Goal: Information Seeking & Learning: Find specific fact

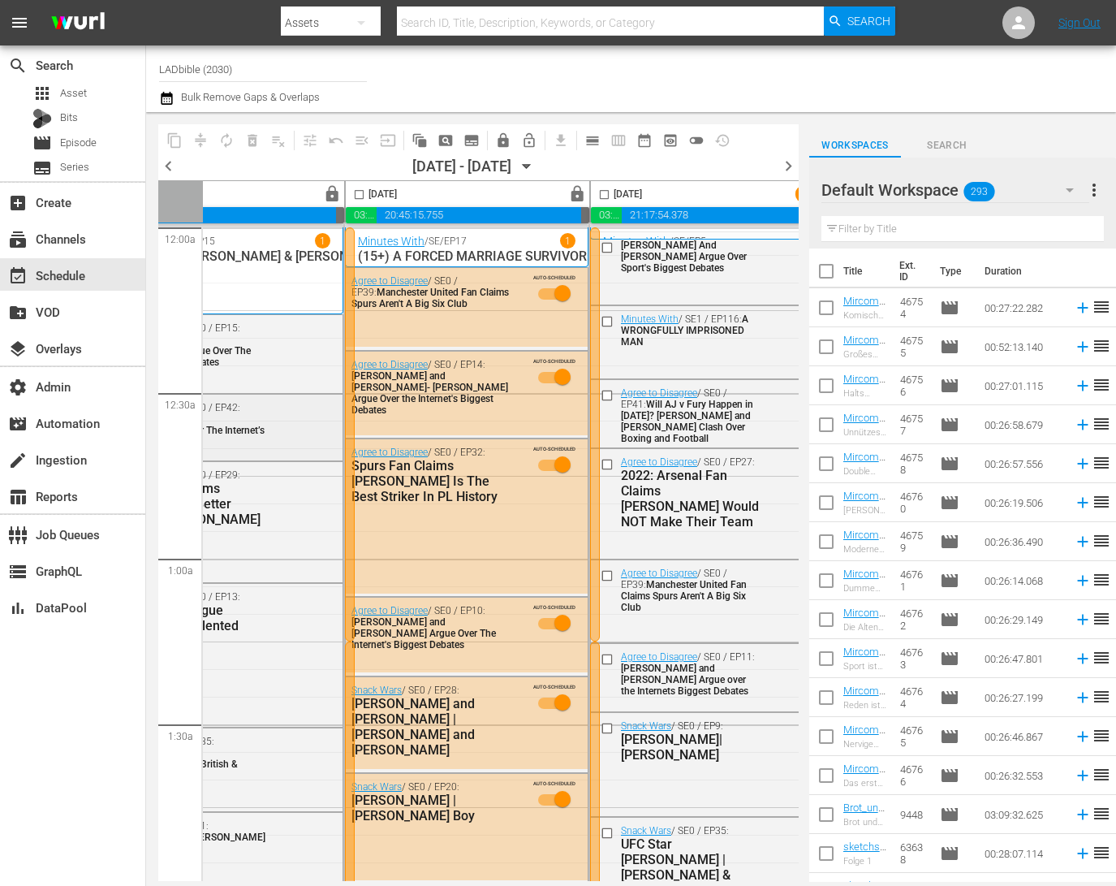
scroll to position [0, 127]
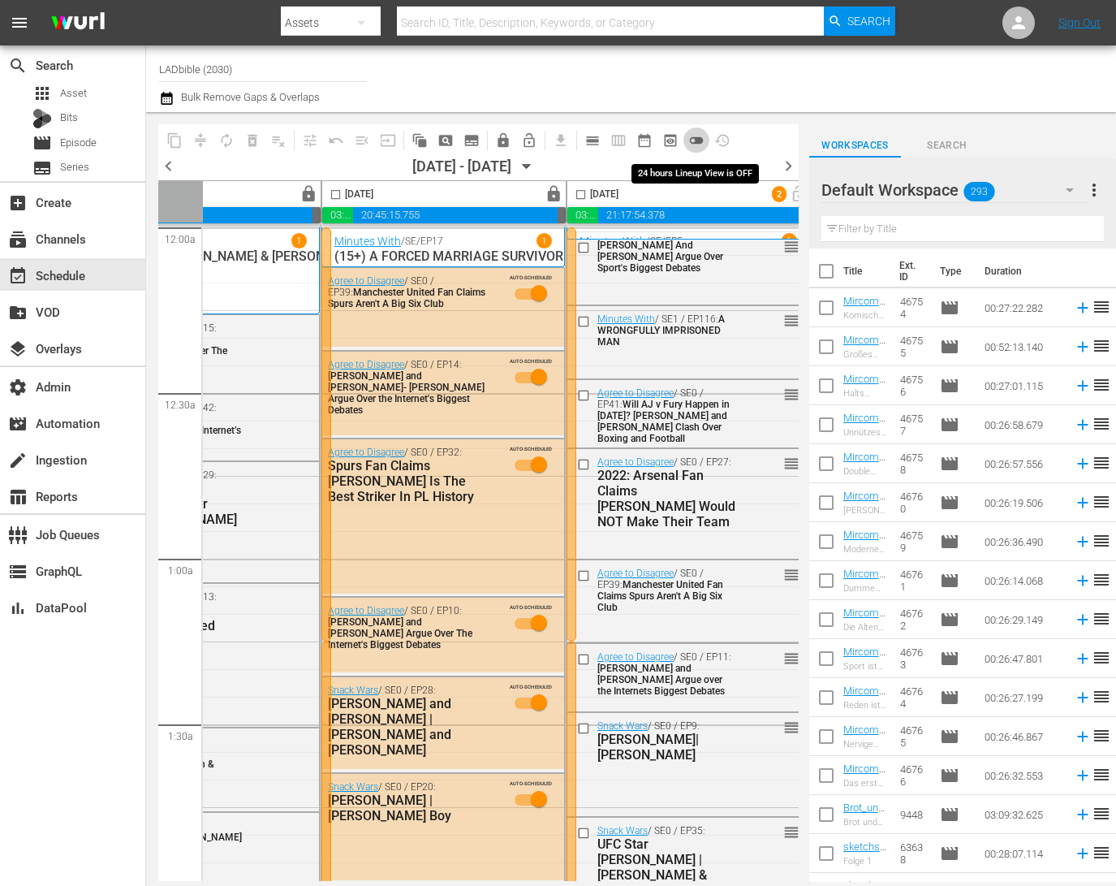
click at [696, 141] on span "toggle_off" at bounding box center [696, 140] width 16 height 16
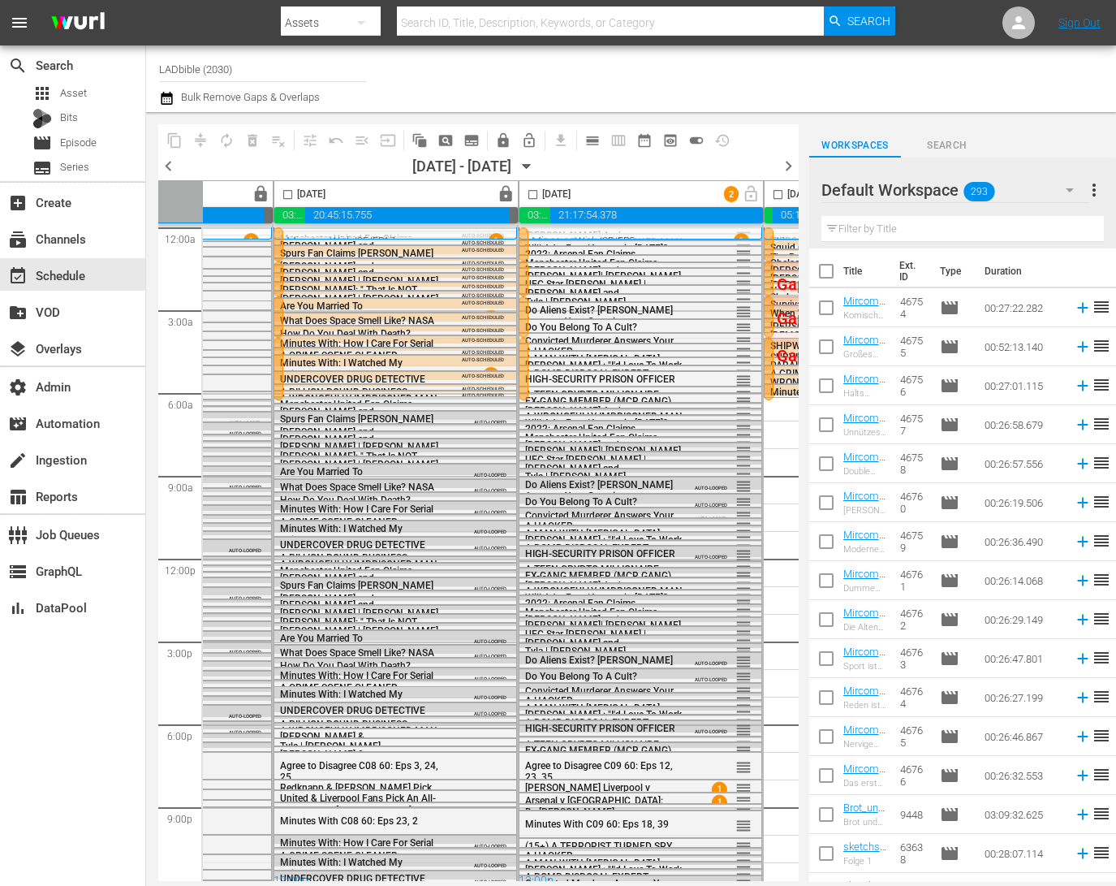
scroll to position [0, 209]
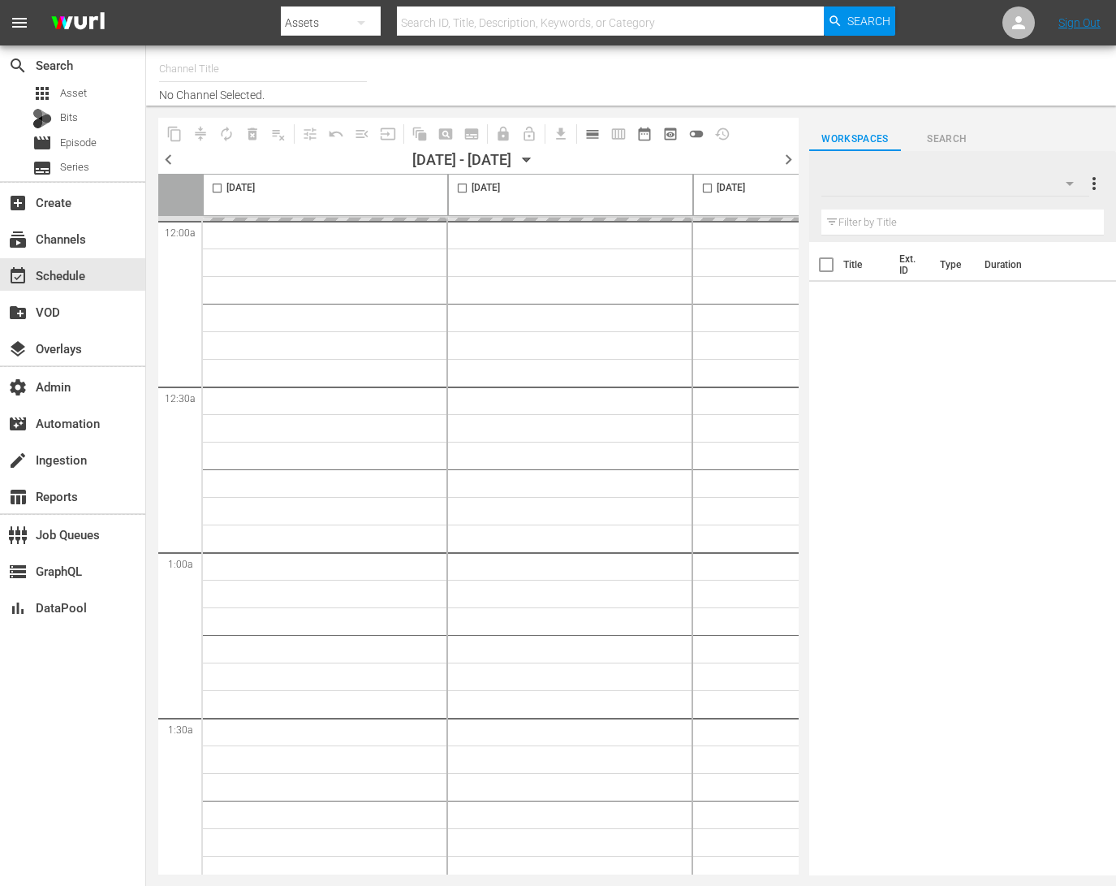
type input "LADbible (2030)"
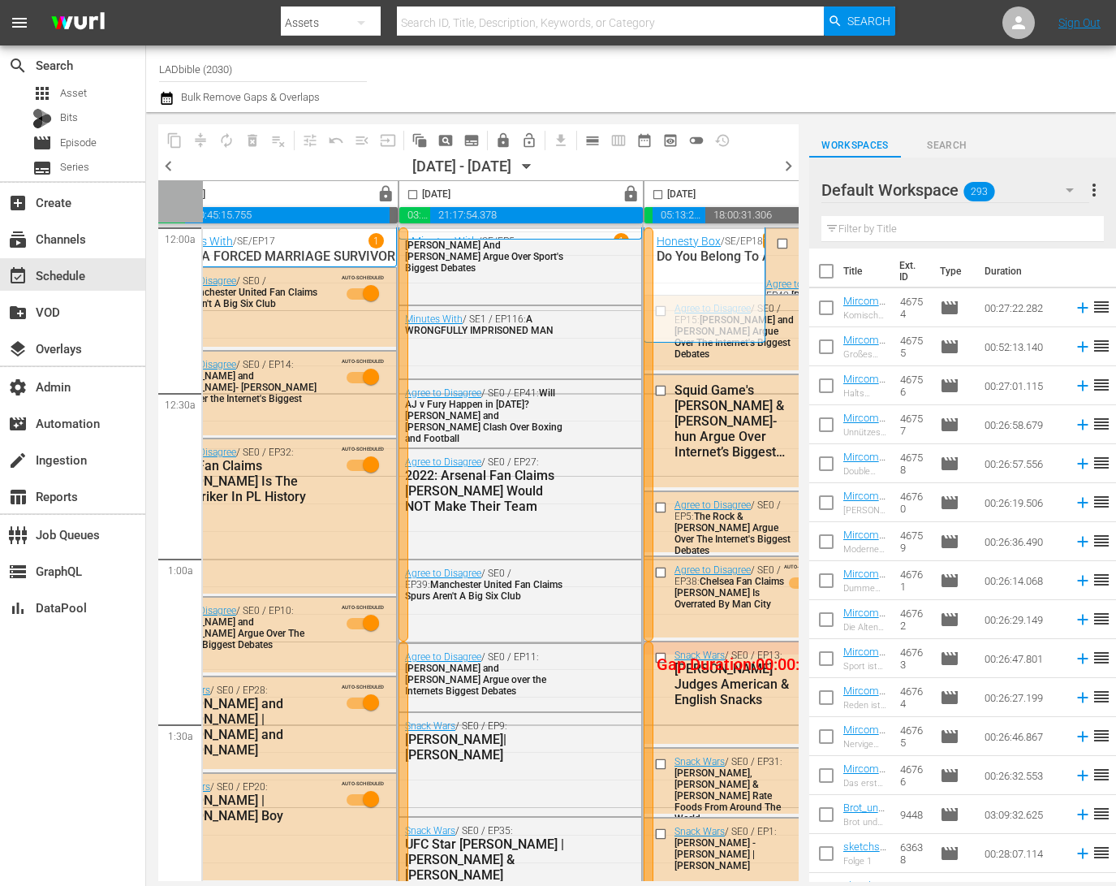
scroll to position [0, 309]
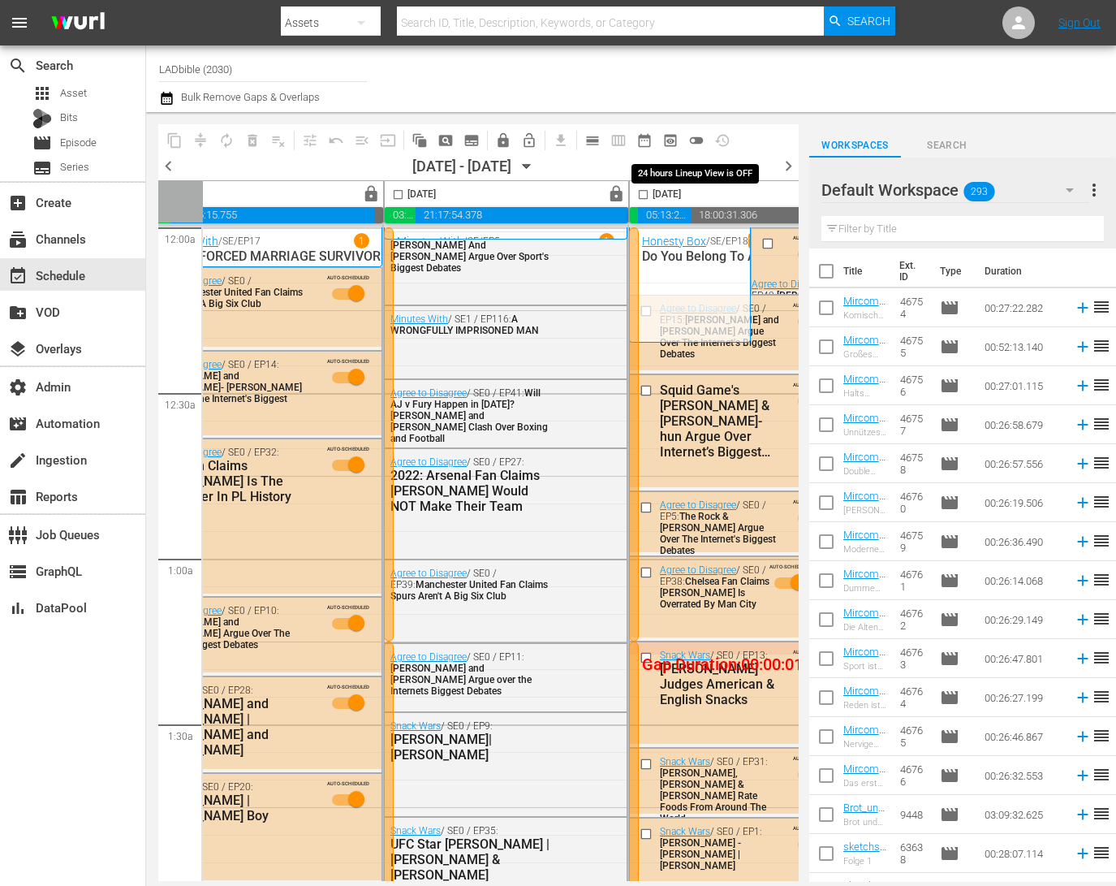
click at [701, 138] on span "toggle_off" at bounding box center [696, 140] width 16 height 16
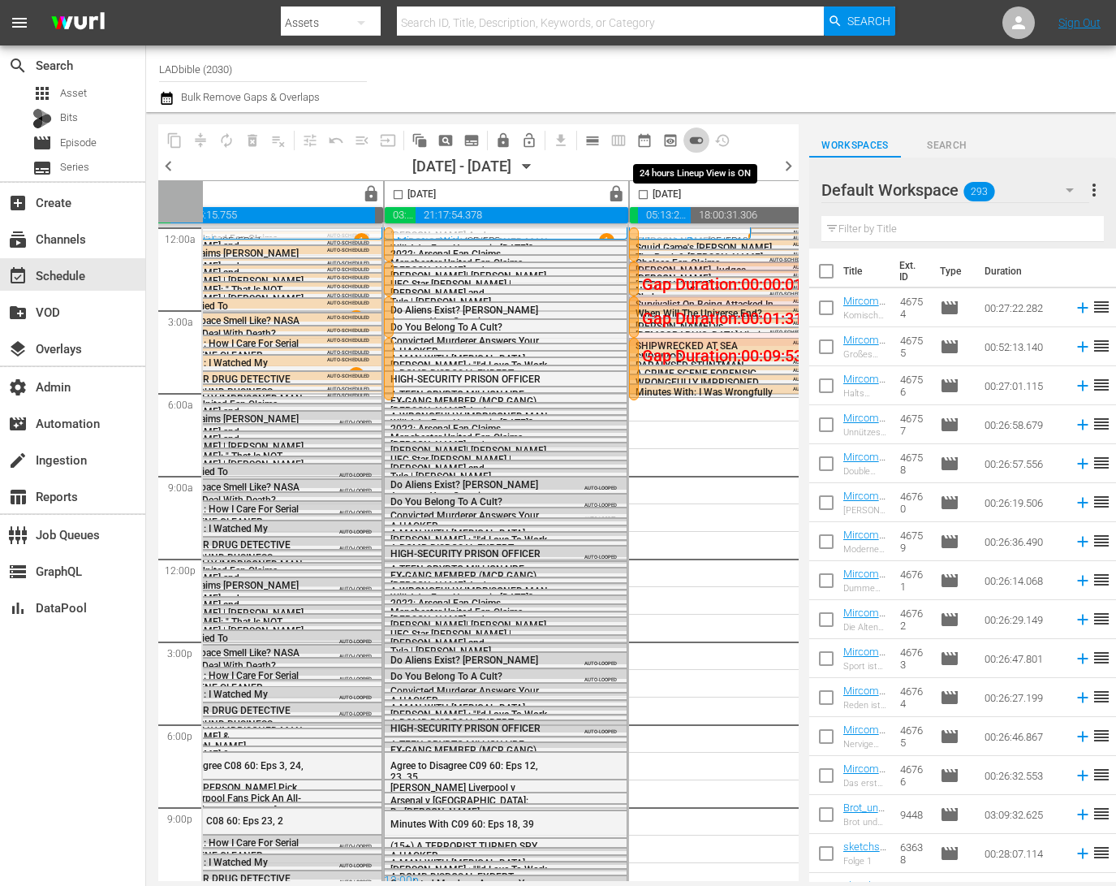
click at [697, 140] on span "toggle_on" at bounding box center [696, 140] width 16 height 16
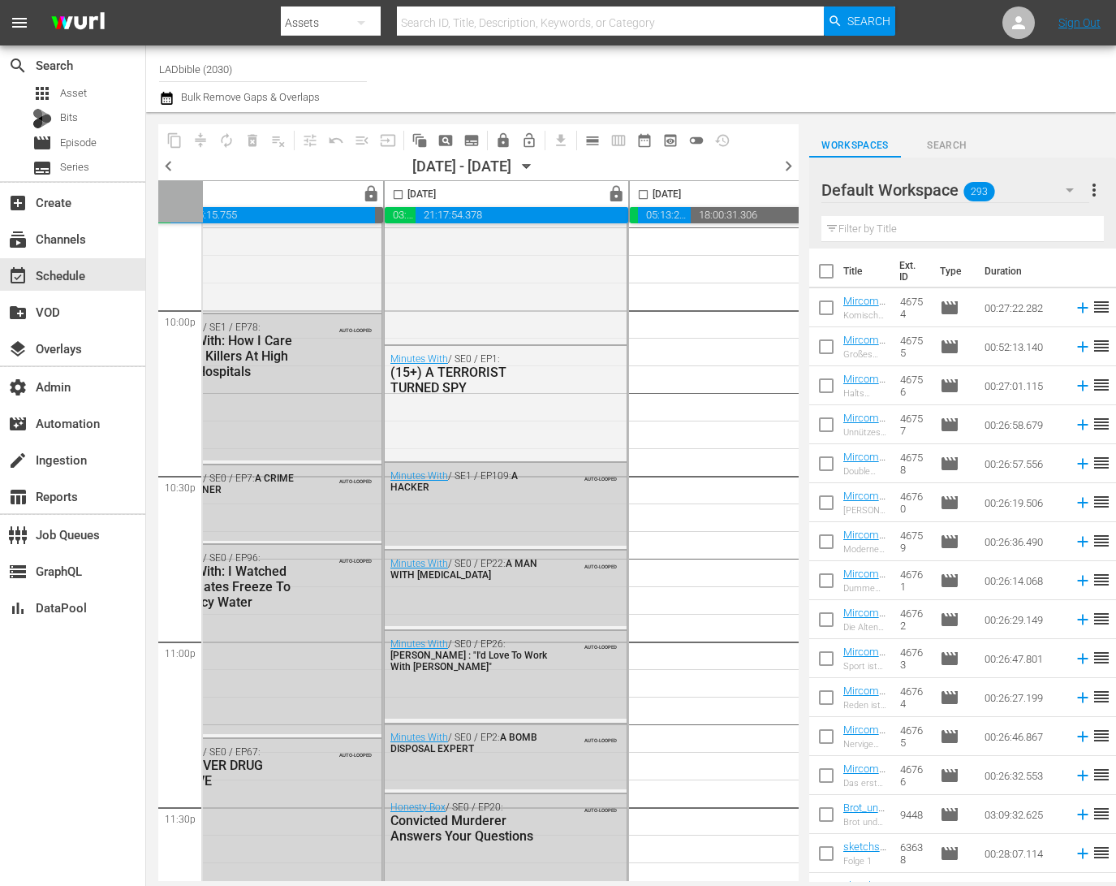
scroll to position [7300, 309]
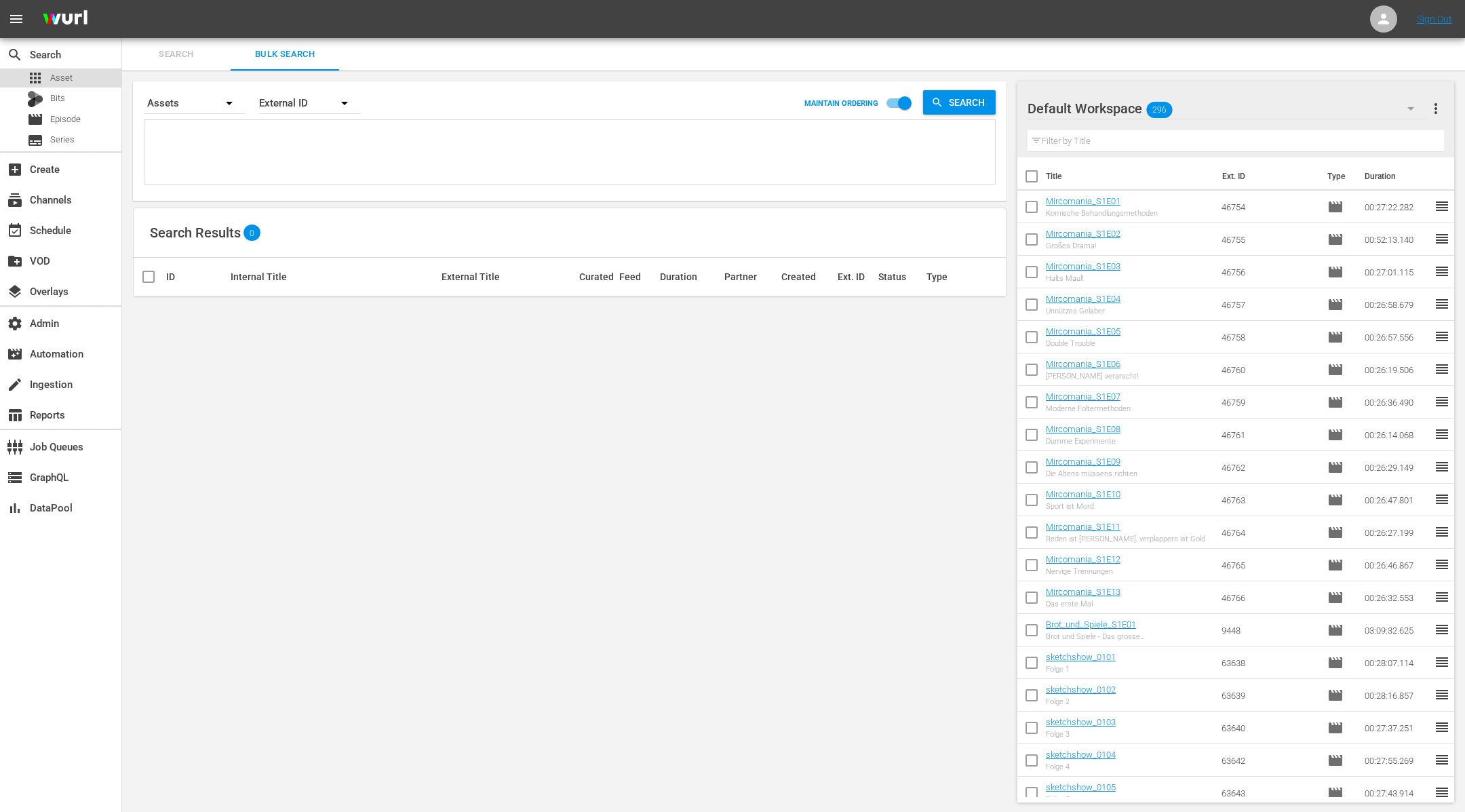
click at [68, 74] on span "Asset" at bounding box center [61, 78] width 23 height 13
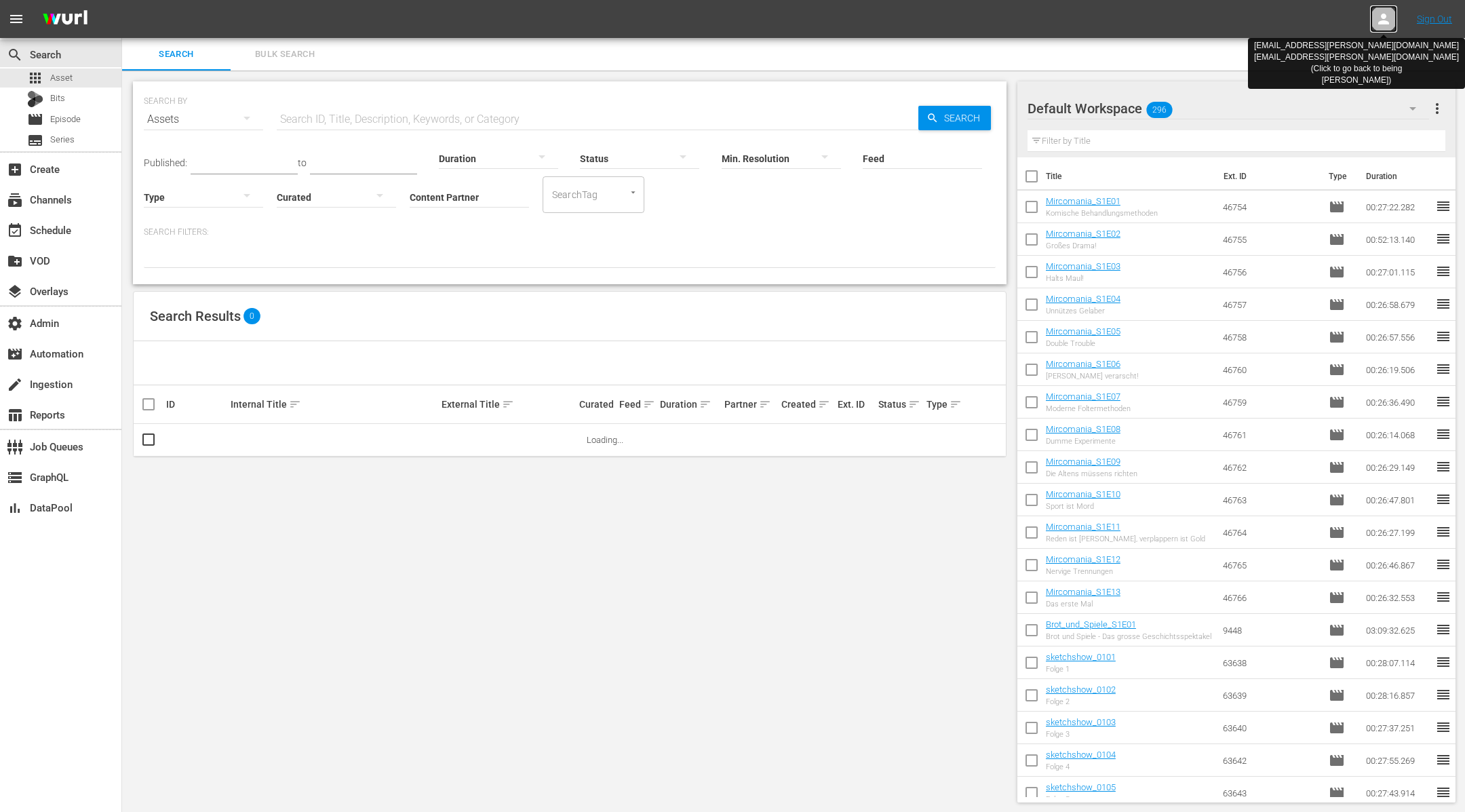
click at [1385, 17] on icon at bounding box center [1383, 18] width 11 height 11
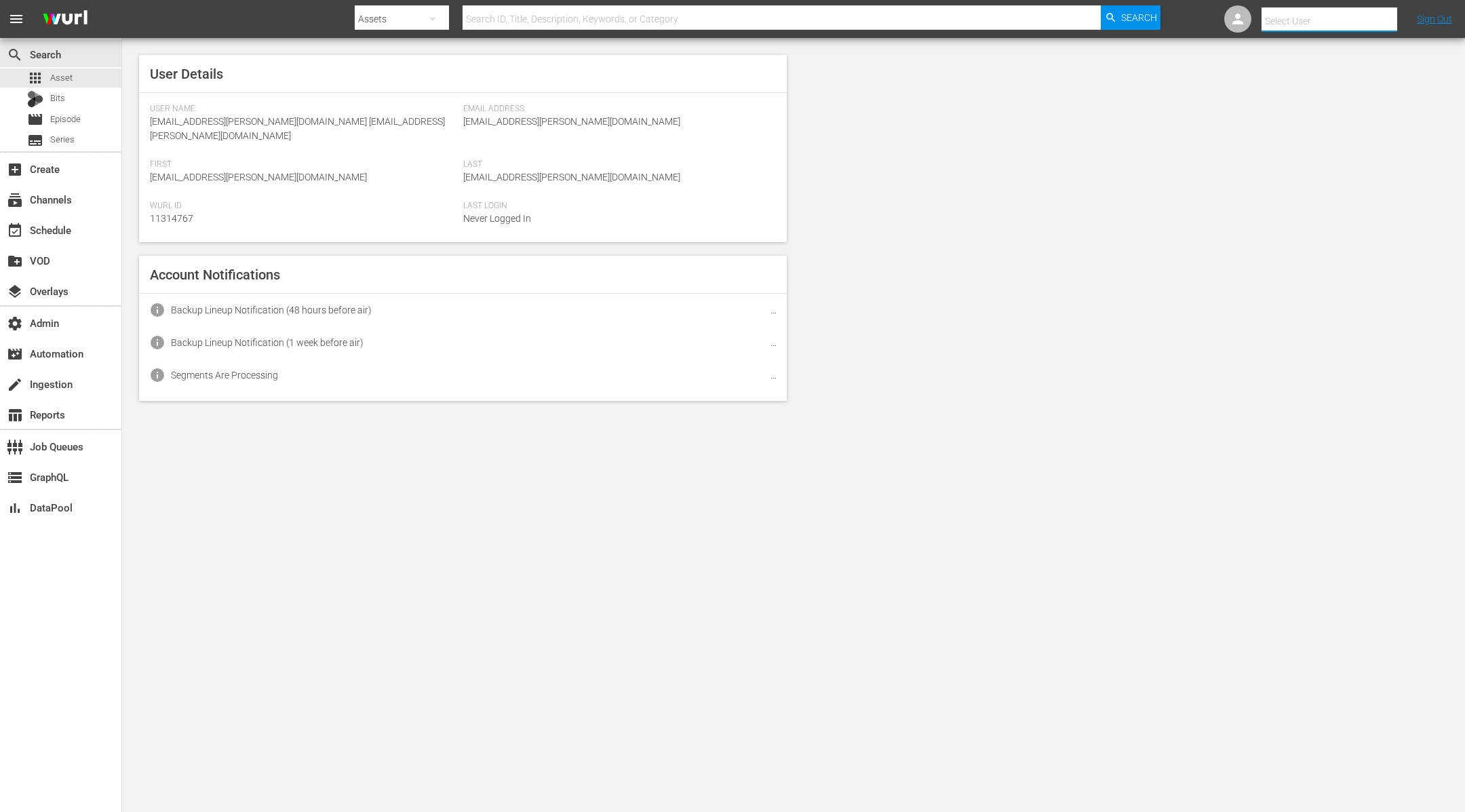
click at [1385, 17] on input "text" at bounding box center [1349, 21] width 174 height 33
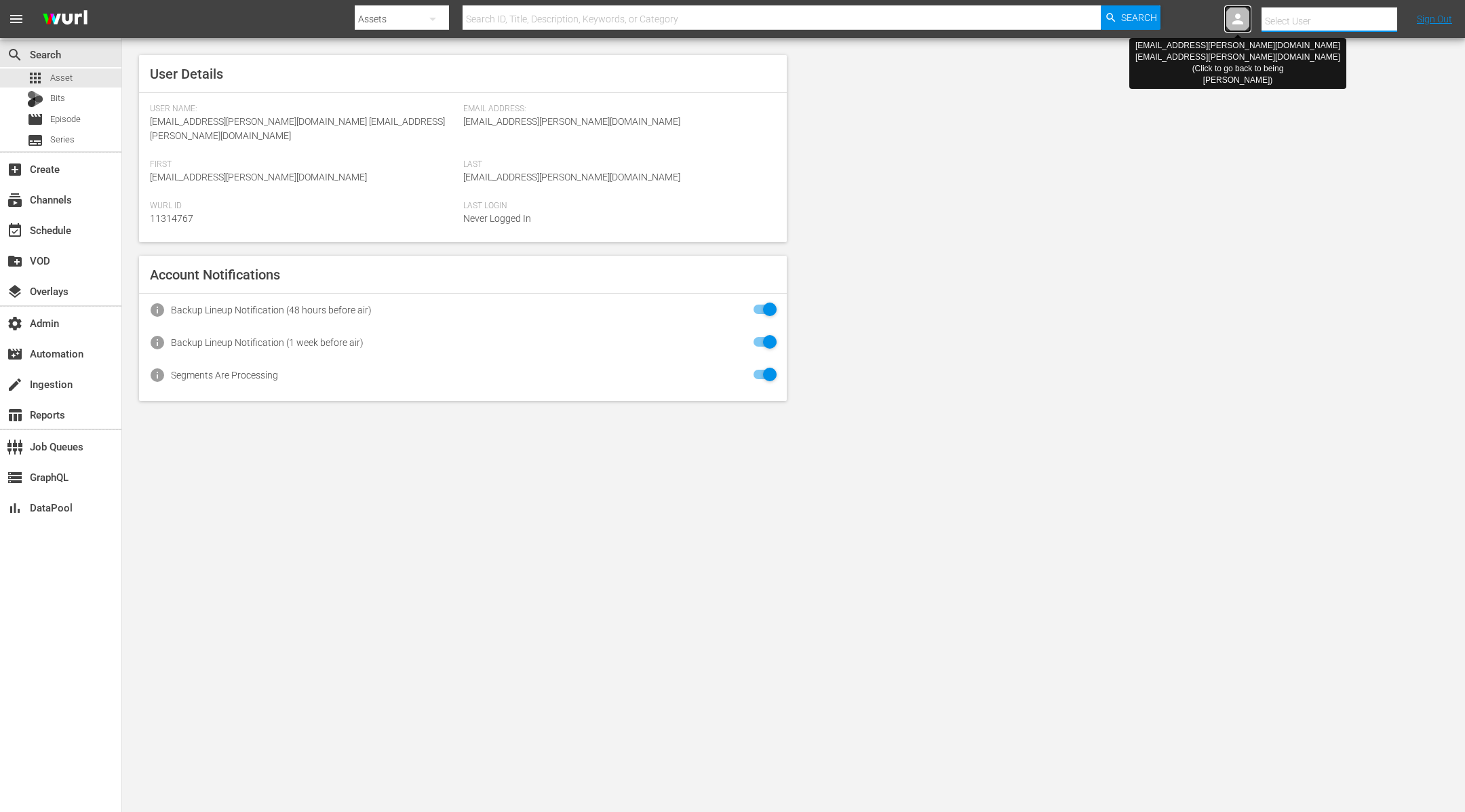
click at [1240, 23] on icon at bounding box center [1238, 18] width 11 height 11
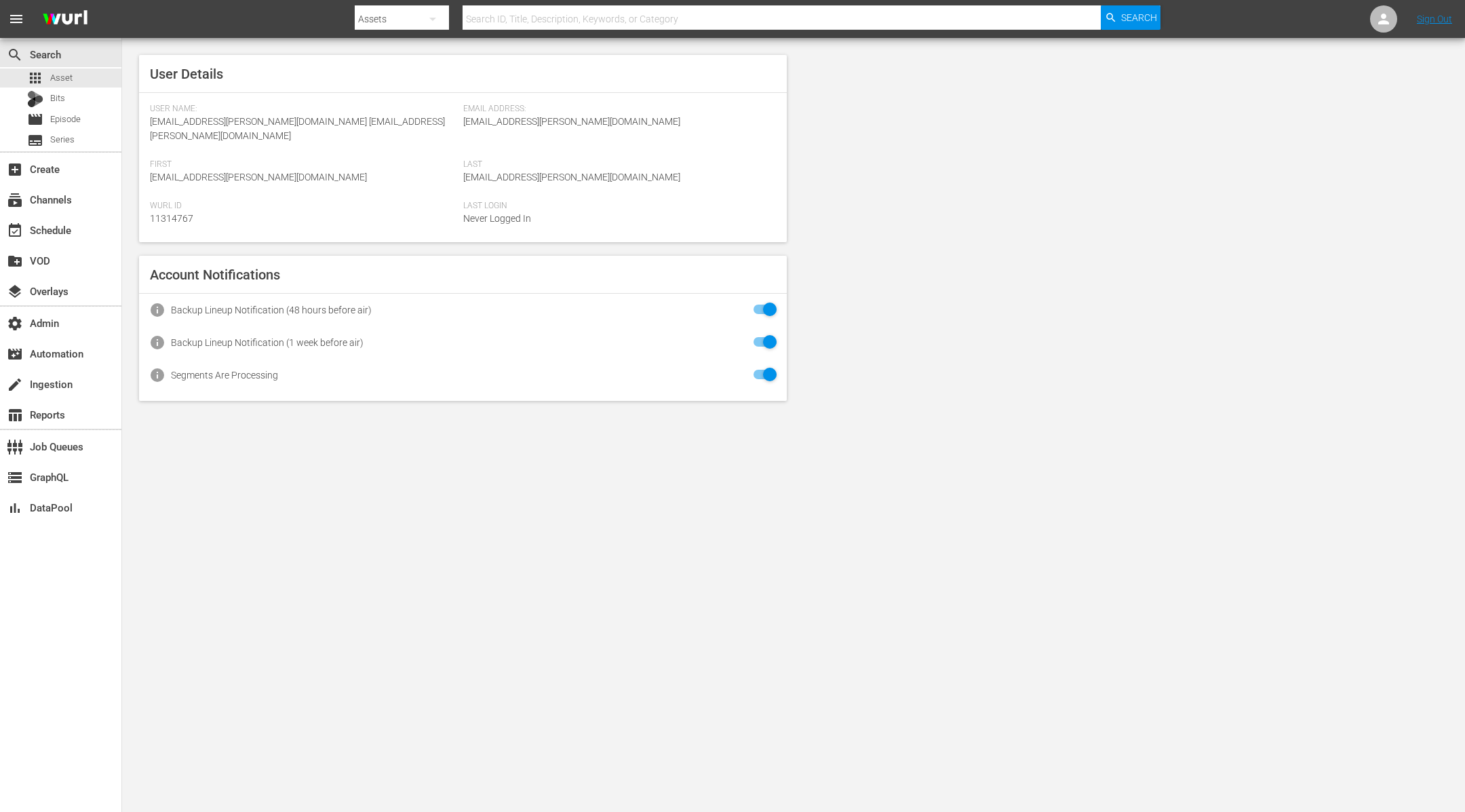
click at [1240, 23] on nav "menu Search By Assets Search ID, Title, Description, Keywords, or Category Sear…" at bounding box center [732, 18] width 1465 height 38
click at [1383, 22] on icon at bounding box center [1383, 18] width 11 height 11
click at [1383, 22] on input "text" at bounding box center [1349, 21] width 174 height 33
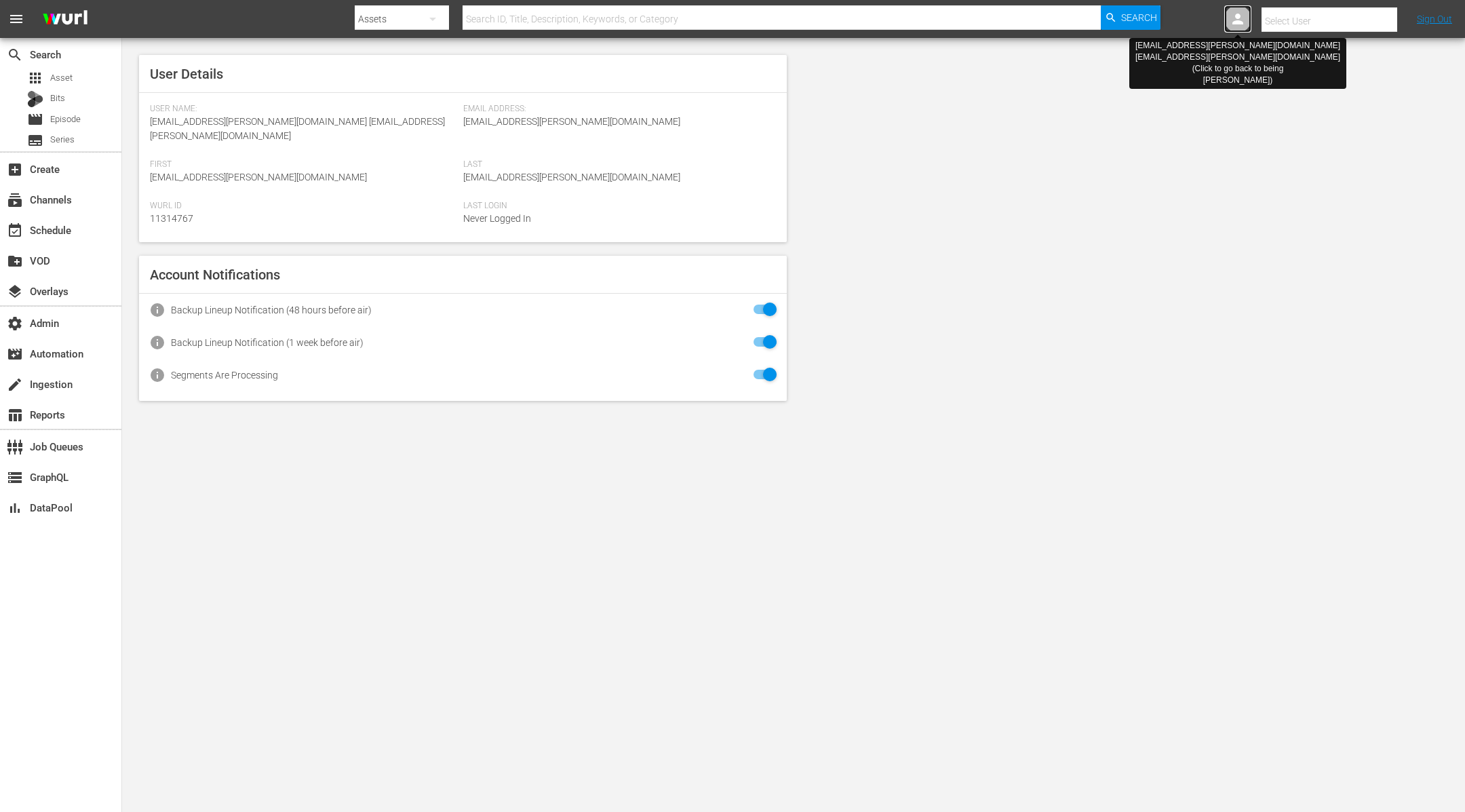
click at [1244, 20] on icon at bounding box center [1238, 18] width 16 height 16
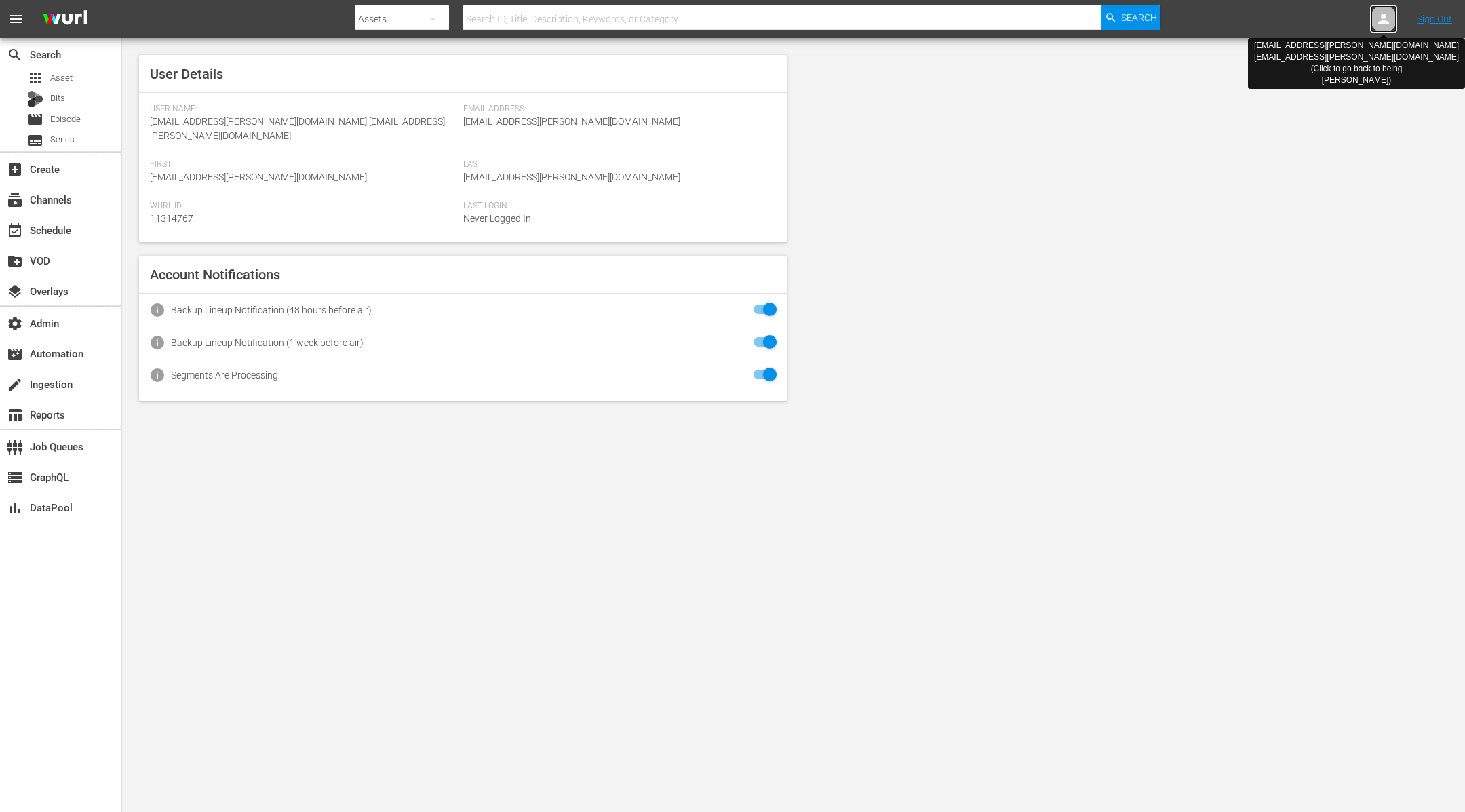
click at [1377, 20] on icon at bounding box center [1383, 18] width 16 height 16
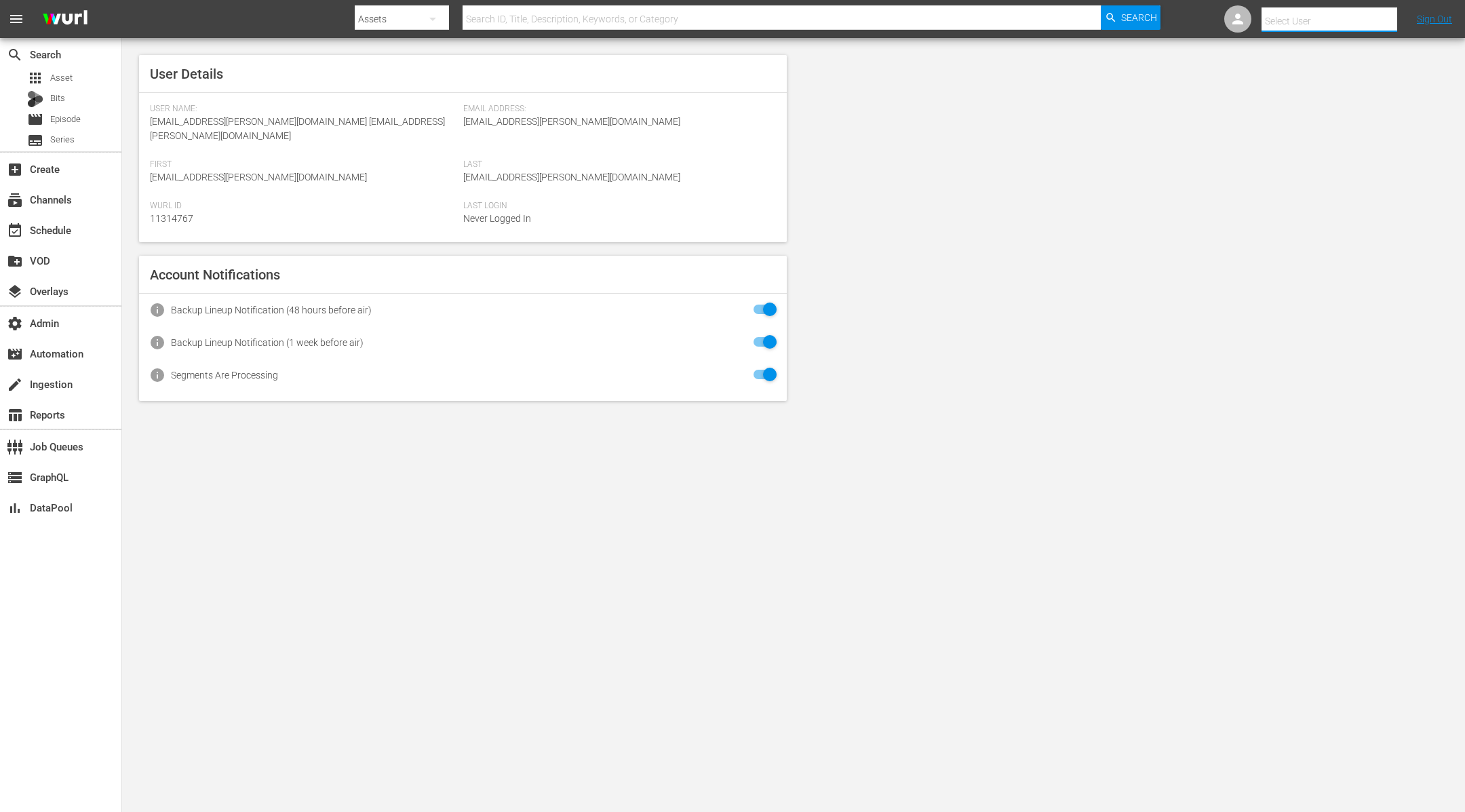
click at [1377, 20] on input "text" at bounding box center [1349, 21] width 174 height 33
click at [1249, 11] on link at bounding box center [1238, 18] width 27 height 27
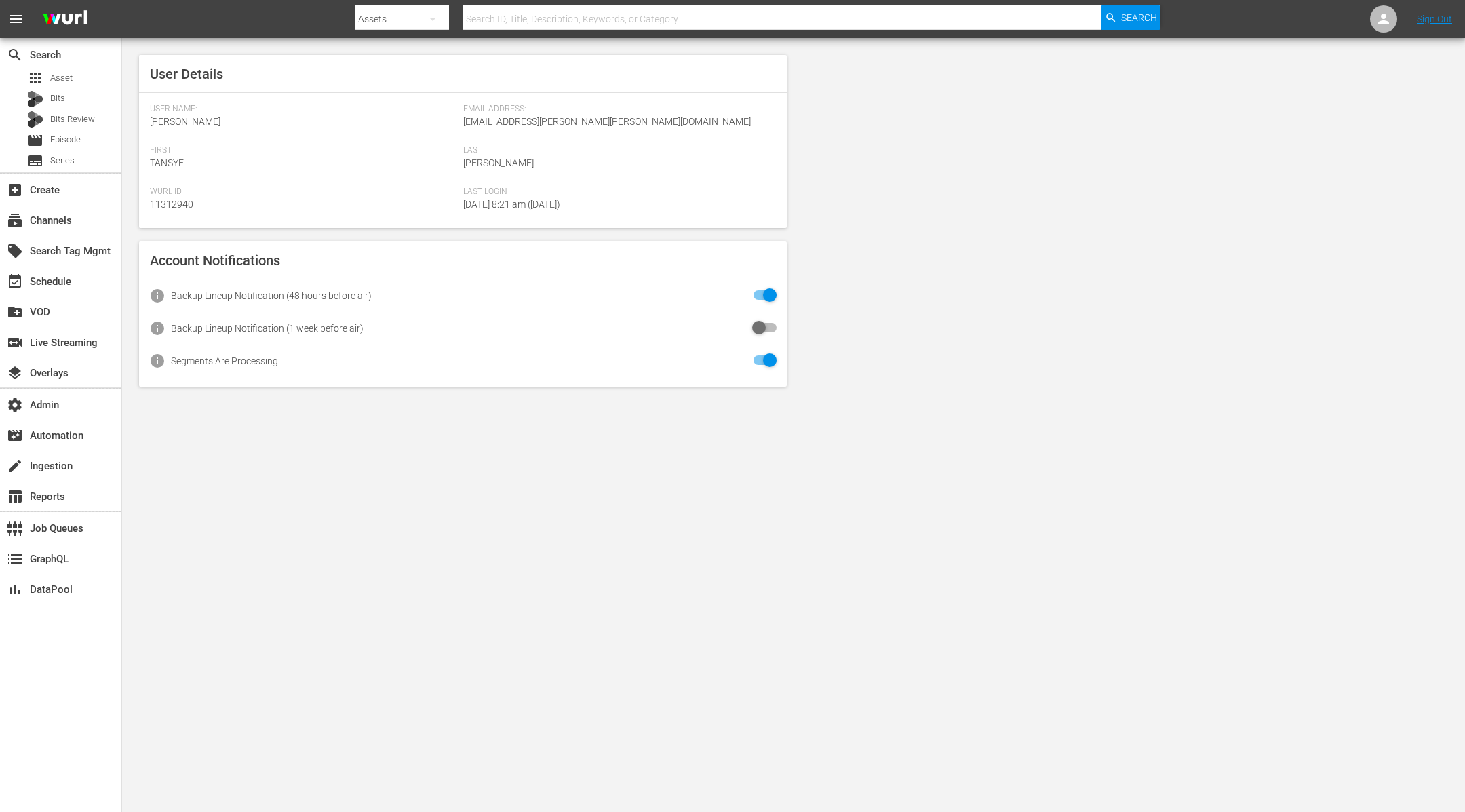
click at [1249, 11] on nav "menu Search By Assets Search ID, Title, Description, Keywords, or Category Sear…" at bounding box center [732, 18] width 1465 height 38
click at [69, 80] on span "Asset" at bounding box center [61, 78] width 23 height 13
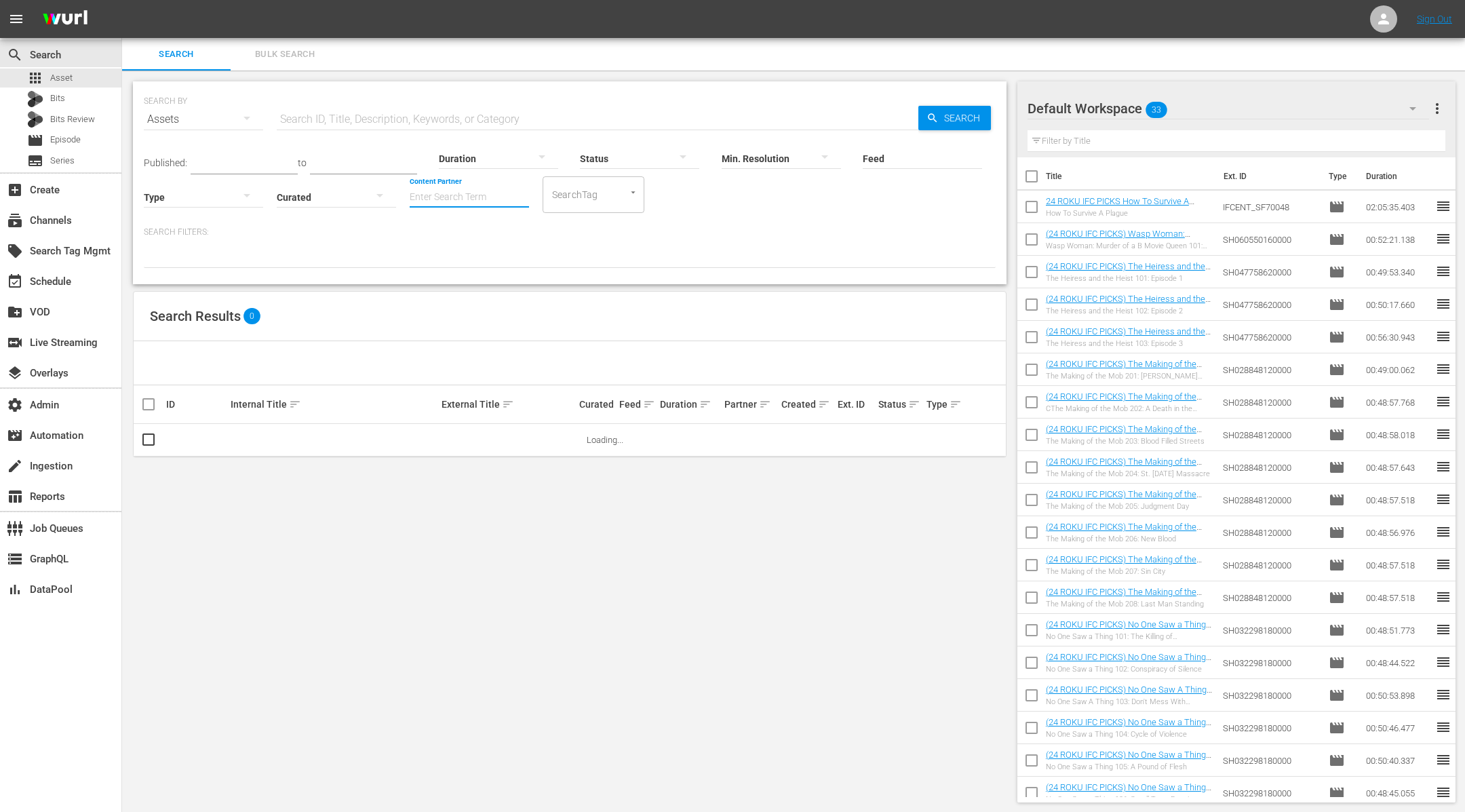
click at [432, 191] on input "Content Partner" at bounding box center [469, 198] width 120 height 48
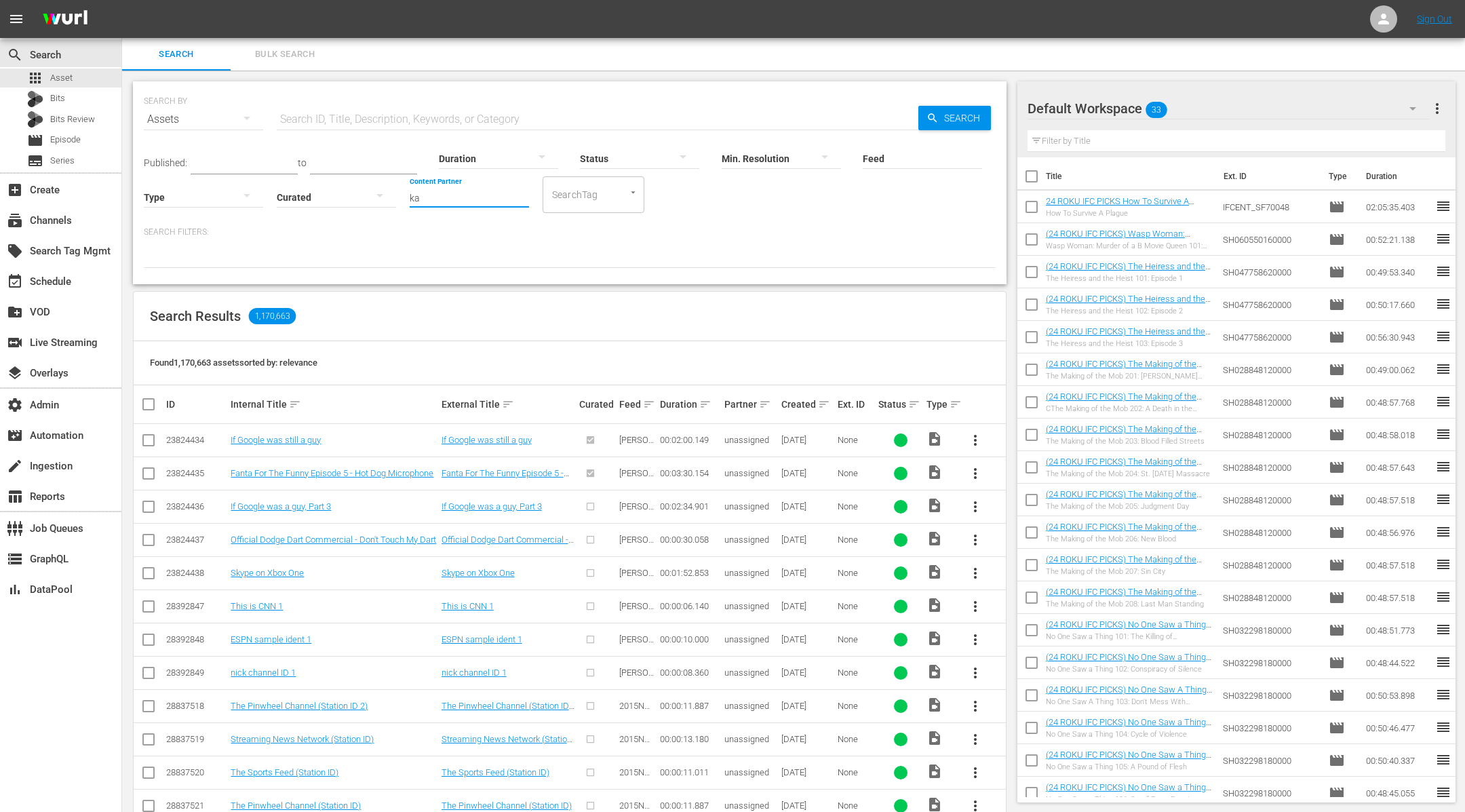
type input "k"
click at [449, 238] on div "Icon Films Distribution (370)" at bounding box center [520, 234] width 199 height 33
type input "Icon Films Distribution (370)"
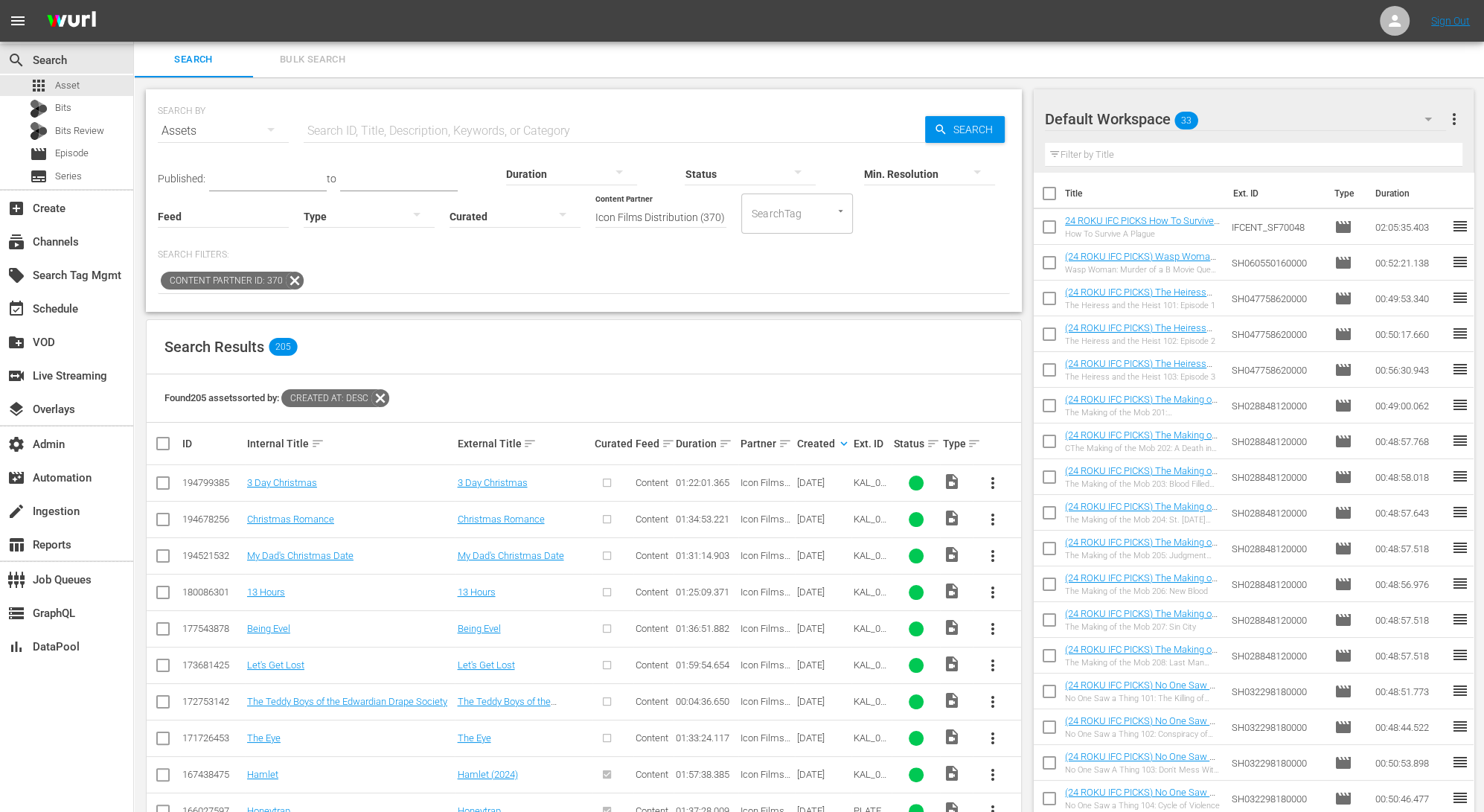
click at [373, 555] on div "My Dad's Christmas Date" at bounding box center [349, 555] width 206 height 11
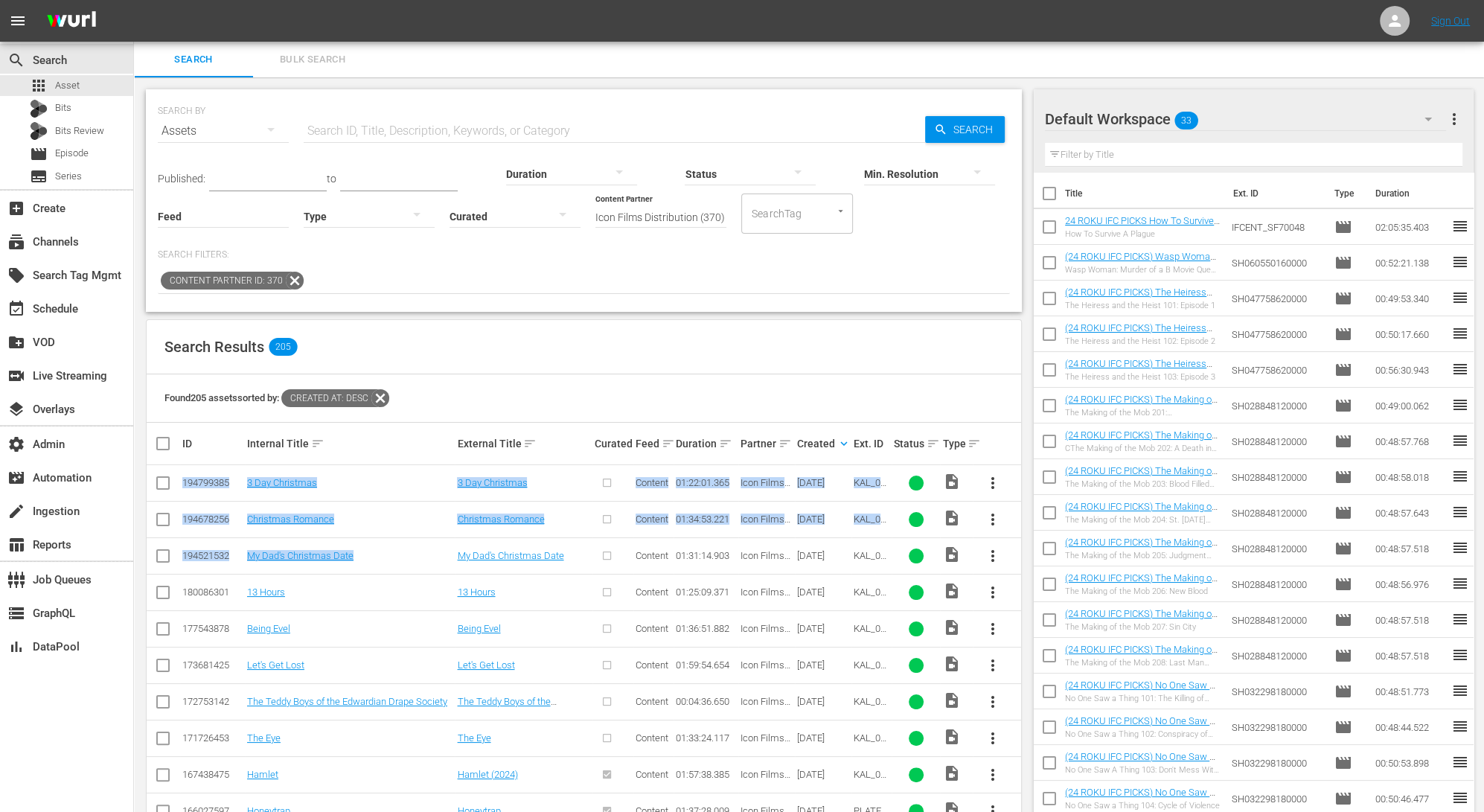
drag, startPoint x: 373, startPoint y: 555, endPoint x: 232, endPoint y: 474, distance: 162.6
click at [188, 473] on td "194799385" at bounding box center [212, 483] width 65 height 37
